Goal: Find specific page/section: Find specific page/section

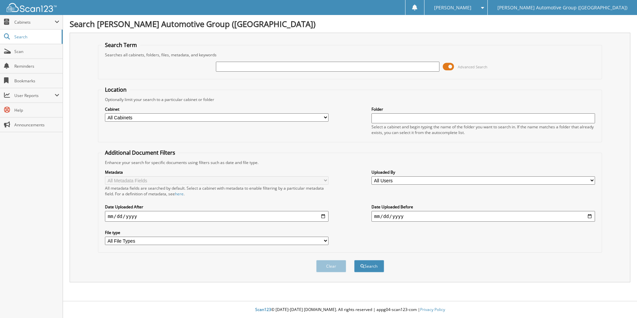
click at [245, 64] on input "text" at bounding box center [328, 67] width 224 height 10
type input "SN760529"
click at [354, 260] on button "Search" at bounding box center [369, 266] width 30 height 12
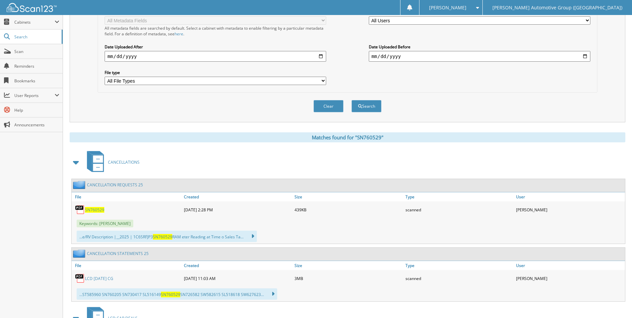
scroll to position [233, 0]
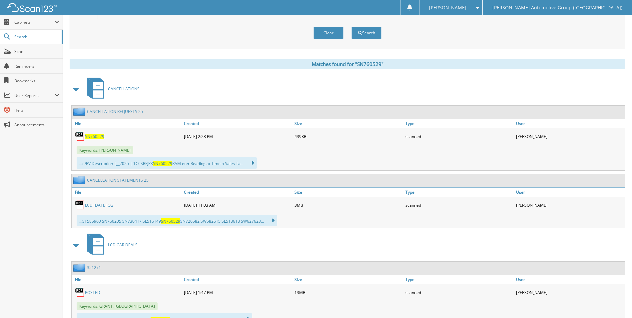
click at [95, 137] on span "SN760529" at bounding box center [94, 137] width 19 height 6
click at [24, 50] on span "Scan" at bounding box center [36, 52] width 45 height 6
